Goal: Navigation & Orientation: Go to known website

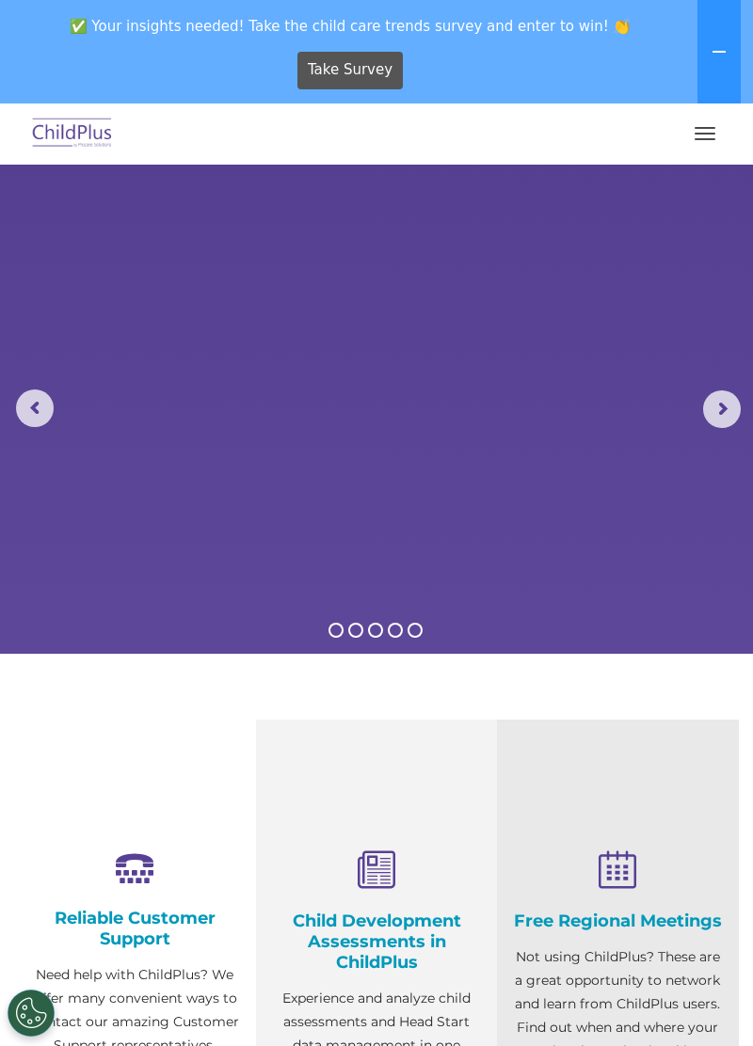
scroll to position [8, 0]
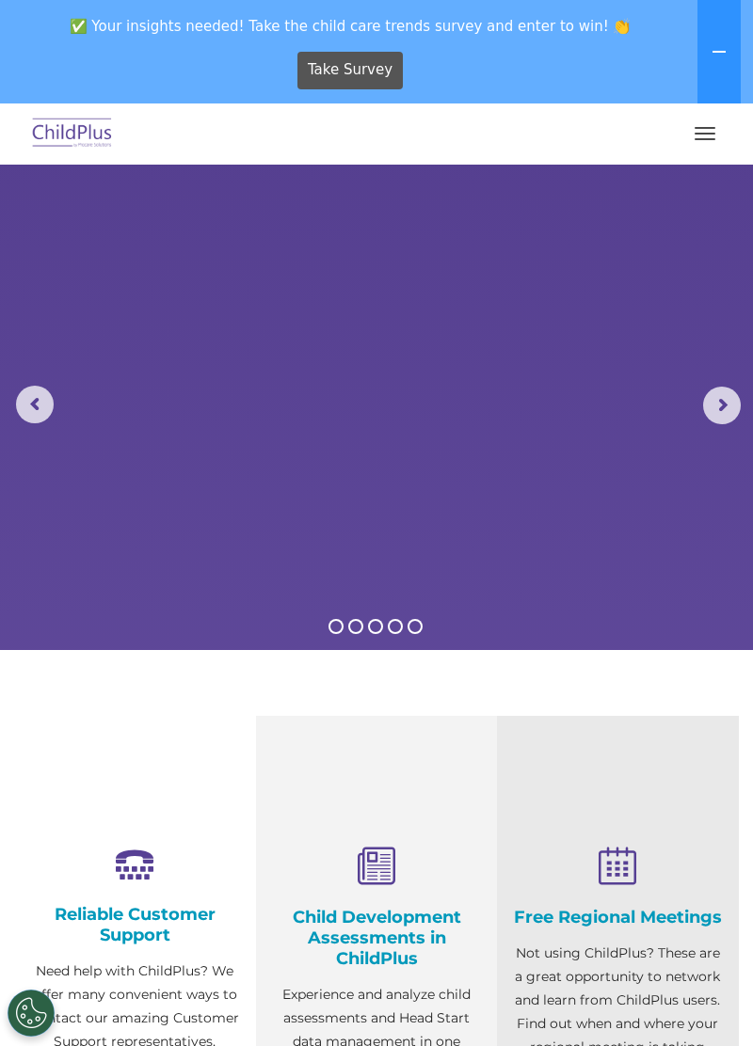
select select "MEDIUM"
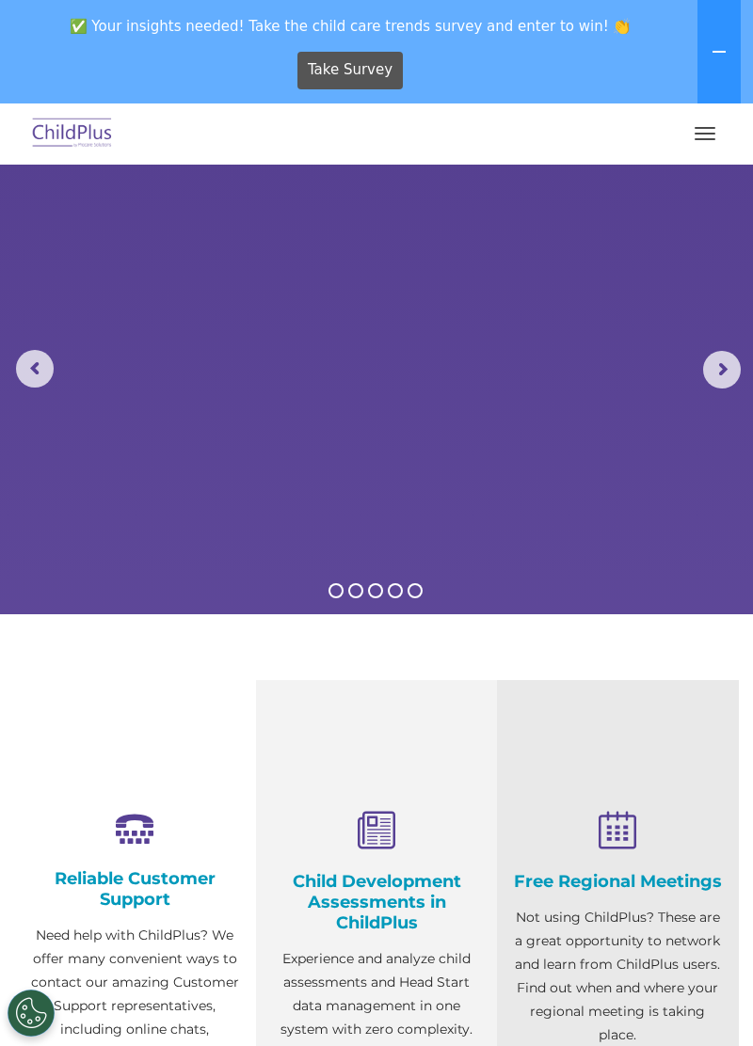
scroll to position [0, 0]
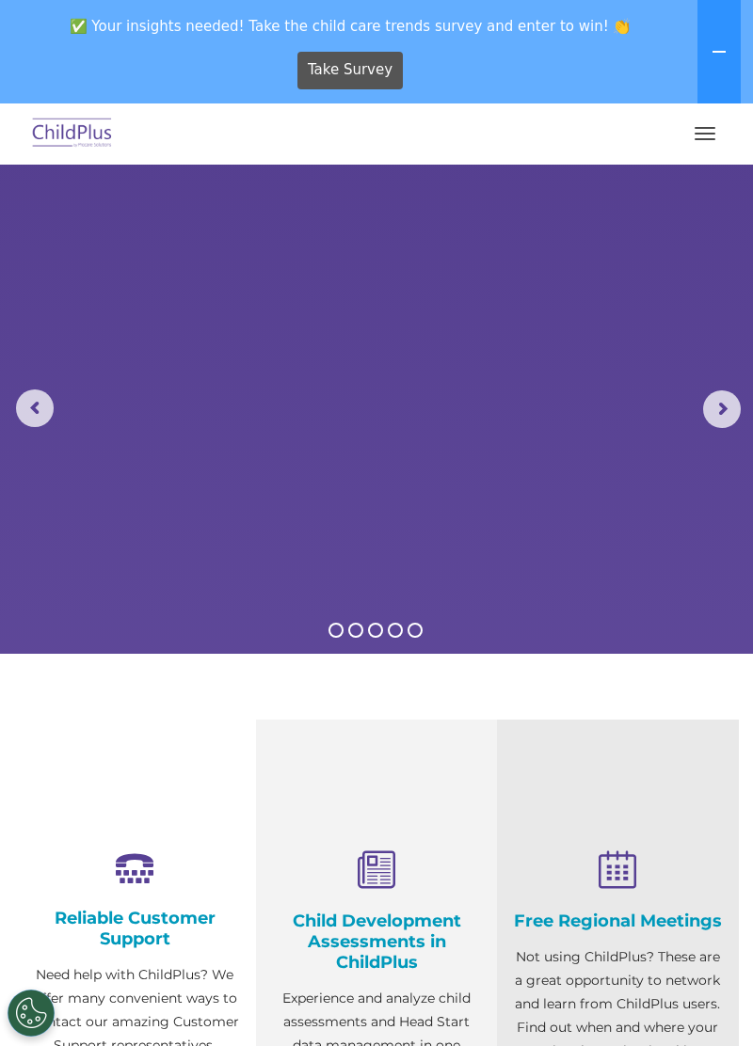
click at [687, 139] on button "button" at bounding box center [705, 134] width 40 height 30
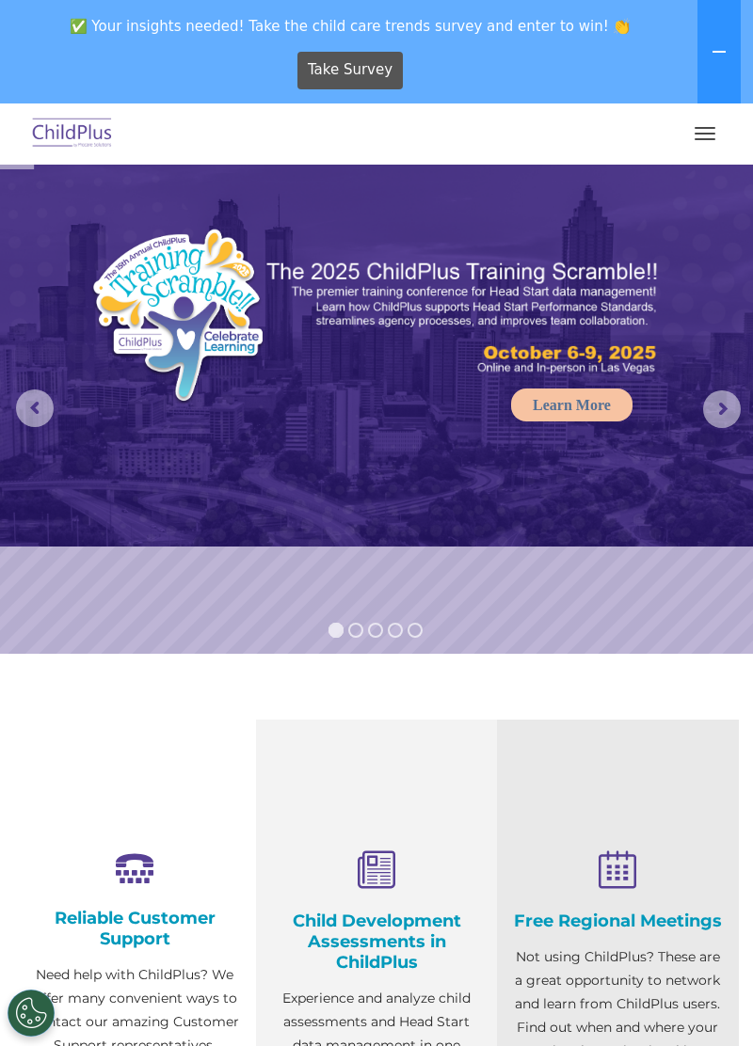
scroll to position [4, 0]
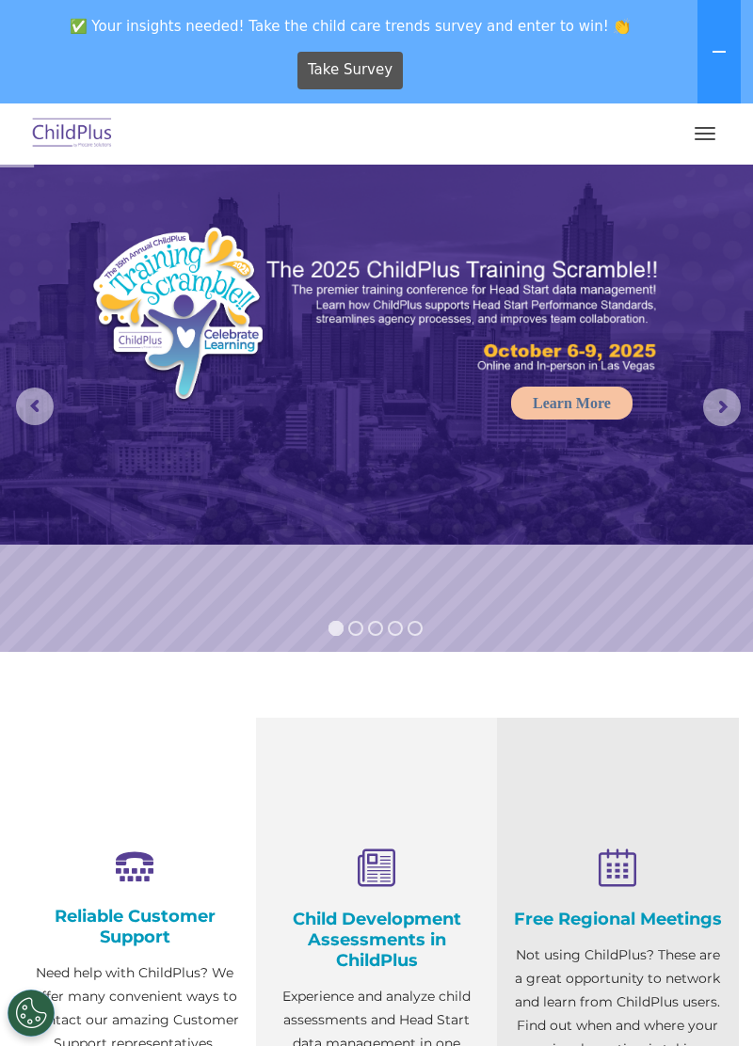
select select "MEDIUM"
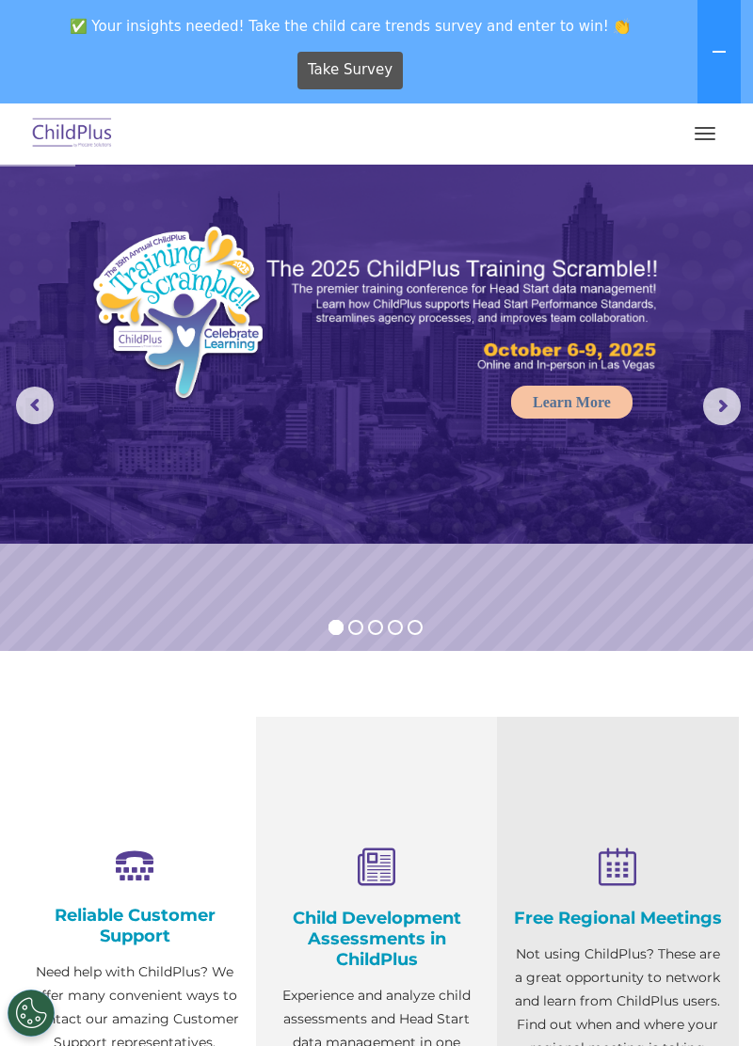
scroll to position [0, 0]
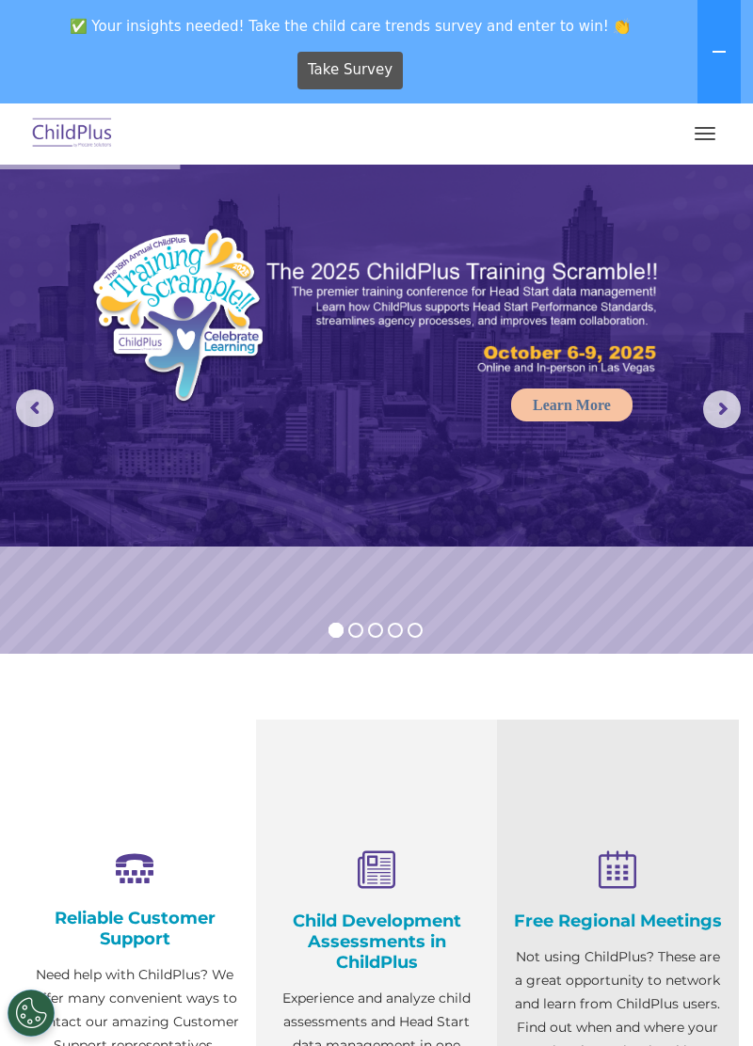
click at [703, 139] on span "button" at bounding box center [704, 139] width 21 height 2
